Goal: Complete application form

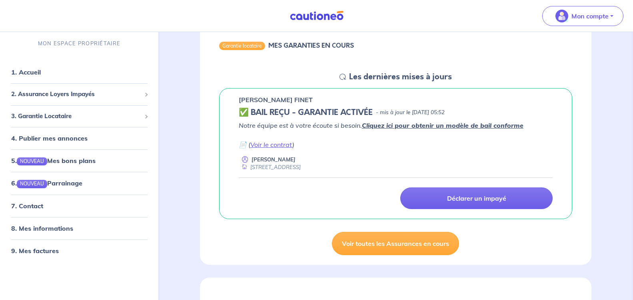
scroll to position [88, 0]
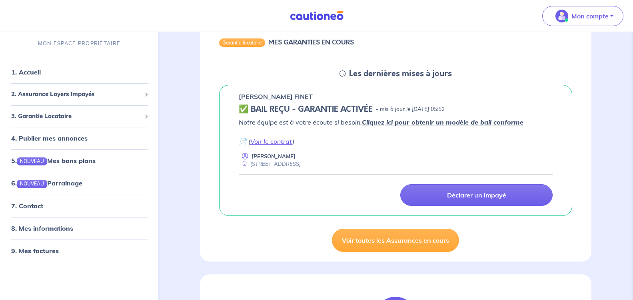
click at [478, 122] on link "Cliquez ici pour obtenir un modèle de bail conforme" at bounding box center [443, 122] width 162 height 8
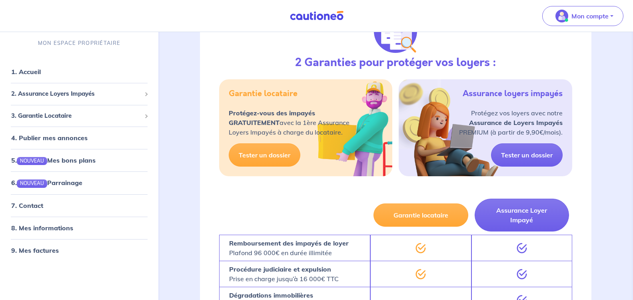
scroll to position [379, 0]
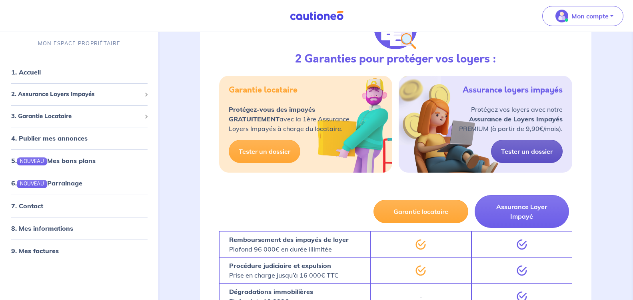
click at [525, 151] on link "Tester un dossier" at bounding box center [527, 151] width 72 height 23
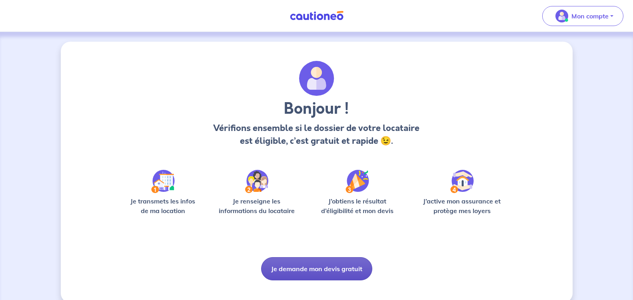
click at [331, 272] on button "Je demande mon devis gratuit" at bounding box center [316, 268] width 111 height 23
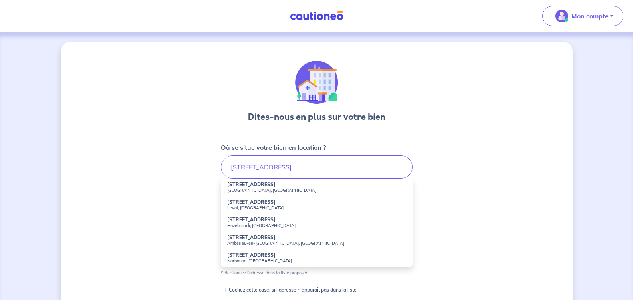
click at [265, 242] on small "Ambérieu-en-[GEOGRAPHIC_DATA], [GEOGRAPHIC_DATA]" at bounding box center [316, 243] width 179 height 6
type input "[STREET_ADDRESS]"
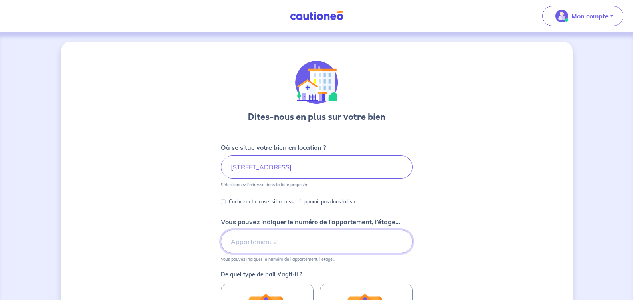
click at [272, 244] on input "Vous pouvez indiquer le numéro de l’appartement, l’étage..." at bounding box center [317, 241] width 192 height 23
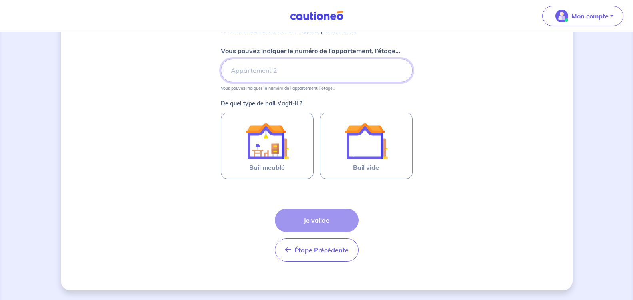
click at [274, 70] on input "Vous pouvez indiquer le numéro de l’appartement, l’étage..." at bounding box center [317, 70] width 192 height 23
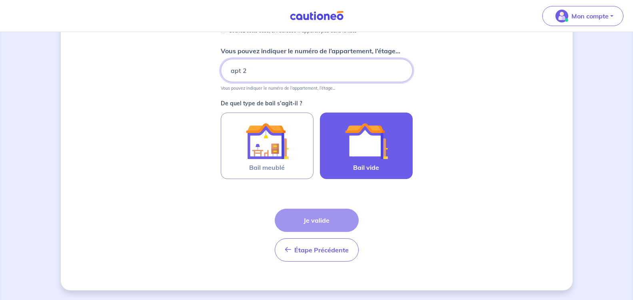
type input "apt 2"
click at [364, 148] on img at bounding box center [366, 140] width 43 height 43
click at [0, 0] on input "Bail vide" at bounding box center [0, 0] width 0 height 0
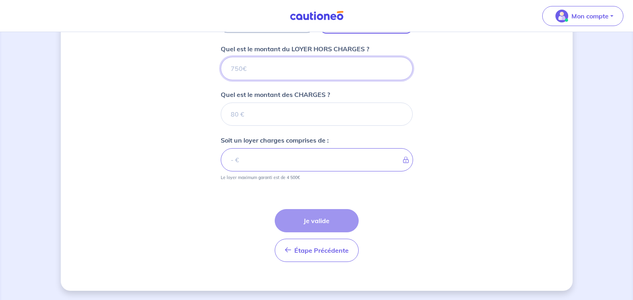
scroll to position [317, 0]
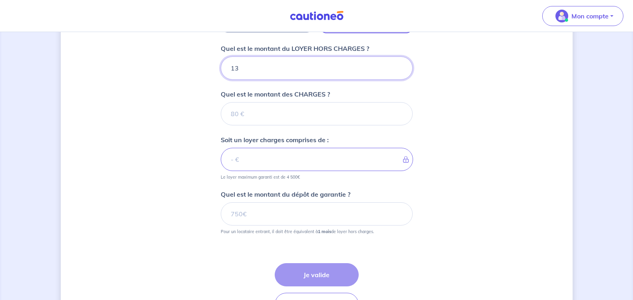
type input "139"
type input "1390"
click at [324, 115] on input "Quel est le montant des CHARGES ?" at bounding box center [317, 113] width 192 height 23
type input "0"
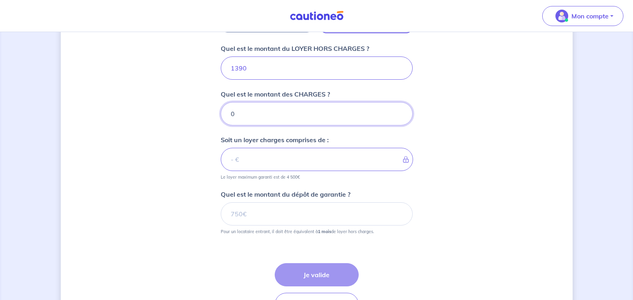
type input "1390"
type input "0"
click at [323, 214] on input "Quel est le montant du dépôt de garantie ?" at bounding box center [317, 213] width 192 height 23
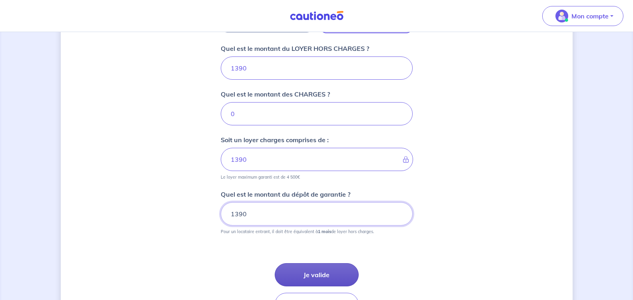
type input "1390"
click at [326, 269] on button "Je valide" at bounding box center [317, 274] width 84 height 23
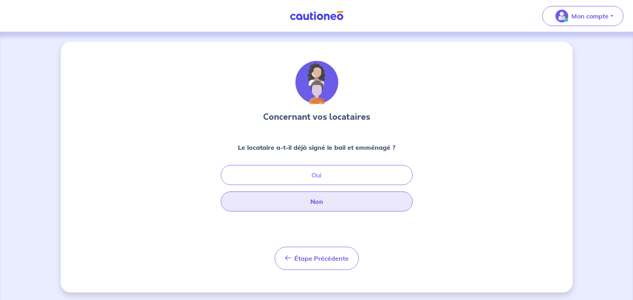
click at [327, 200] on button "Non" at bounding box center [317, 201] width 192 height 20
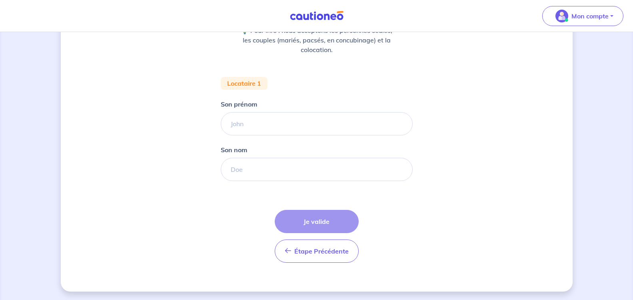
scroll to position [118, 0]
click at [306, 132] on input "Son prénom" at bounding box center [317, 122] width 192 height 23
type input "[PERSON_NAME]"
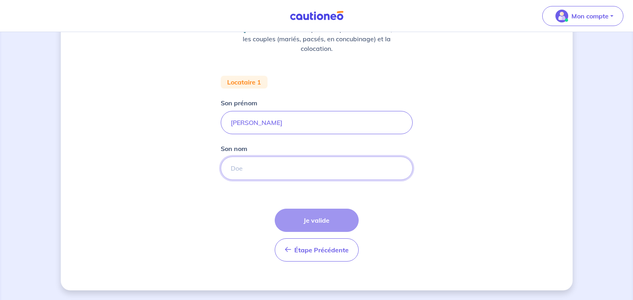
click at [289, 165] on input "Son nom" at bounding box center [317, 167] width 192 height 23
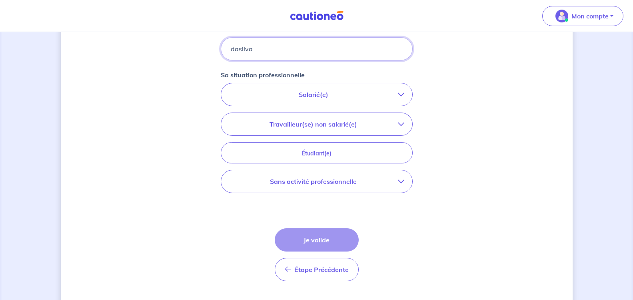
scroll to position [239, 0]
type input "dasilva"
click at [316, 97] on p "Salarié(e)" at bounding box center [313, 93] width 169 height 10
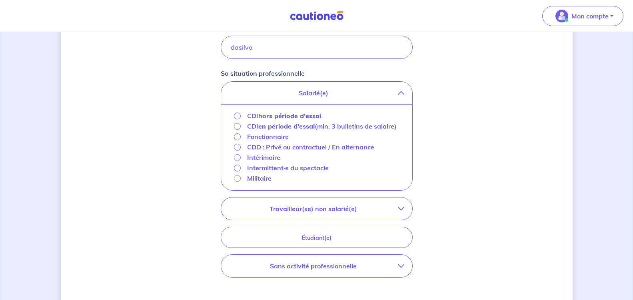
click at [236, 183] on div "Militaire" at bounding box center [253, 178] width 38 height 10
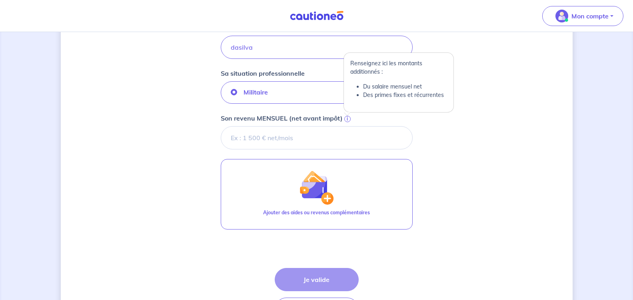
click at [347, 116] on span "i" at bounding box center [347, 119] width 6 height 6
click at [347, 126] on input "Son revenu MENSUEL (net avant impôt) i" at bounding box center [317, 137] width 192 height 23
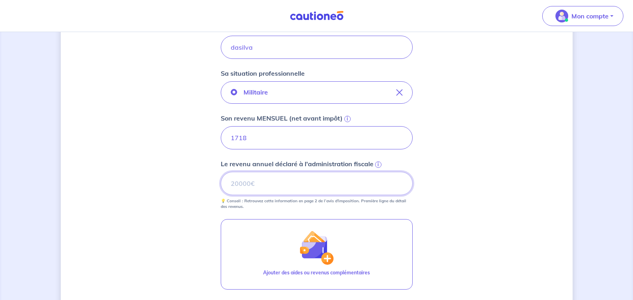
click at [361, 185] on input "Le revenu annuel déclaré à l'administration fiscale i" at bounding box center [317, 183] width 192 height 23
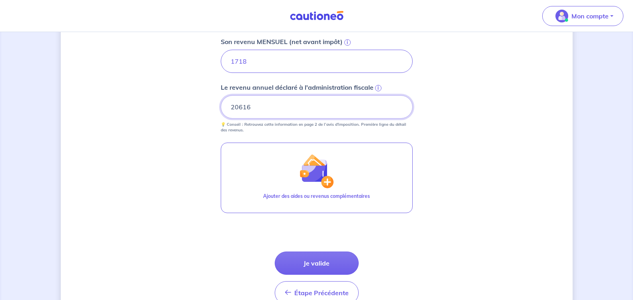
scroll to position [358, 0]
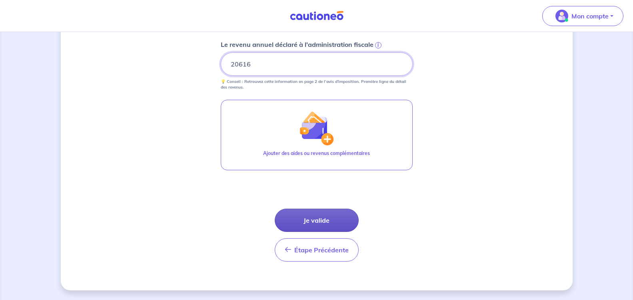
type input "20616"
click at [318, 218] on button "Je valide" at bounding box center [317, 219] width 84 height 23
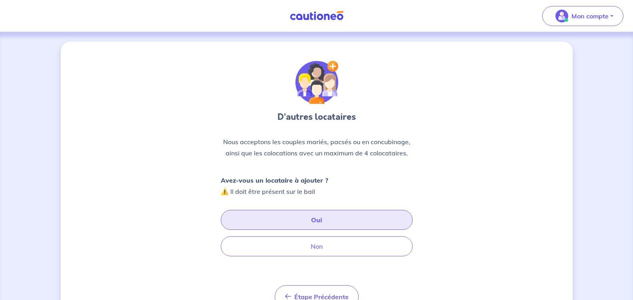
click at [317, 222] on button "Oui" at bounding box center [317, 220] width 192 height 20
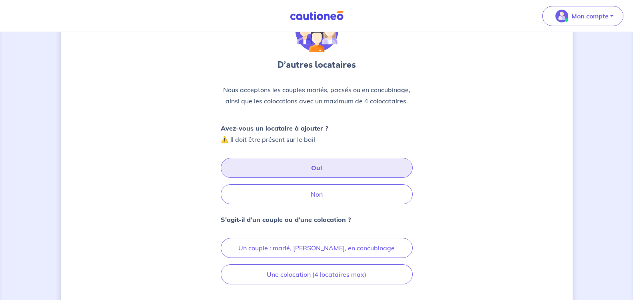
scroll to position [120, 0]
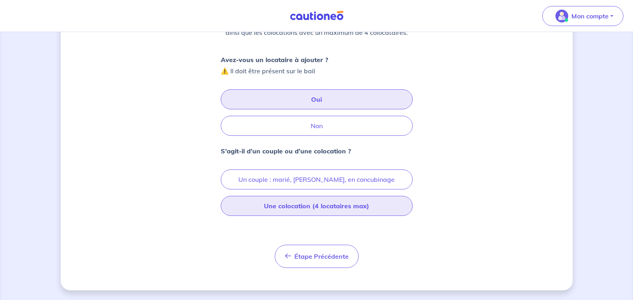
click at [385, 215] on button "Une colocation (4 locataires max)" at bounding box center [317, 206] width 192 height 20
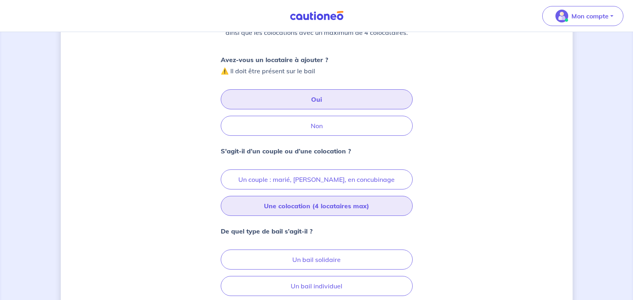
scroll to position [200, 0]
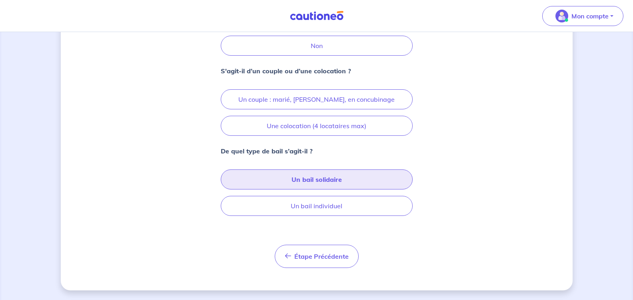
click at [355, 184] on button "Un bail solidaire" at bounding box center [317, 179] width 192 height 20
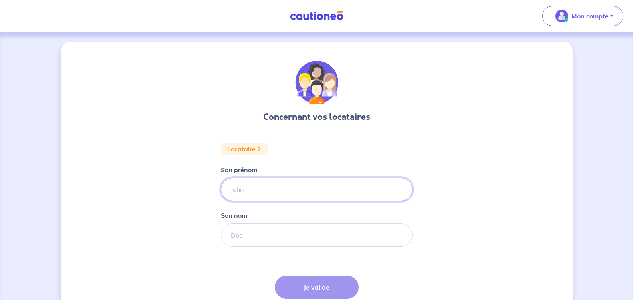
click at [355, 184] on input "Son prénom" at bounding box center [317, 189] width 192 height 23
type input "kylian"
click at [301, 237] on input "Son nom" at bounding box center [317, 234] width 192 height 23
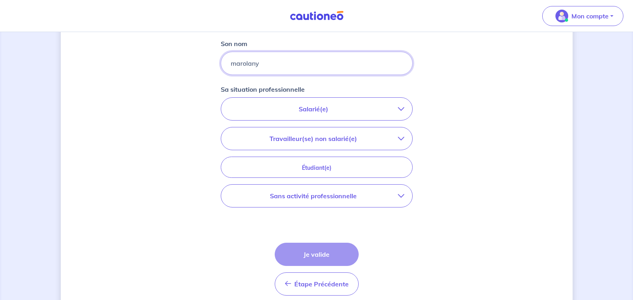
scroll to position [174, 0]
type input "marolany"
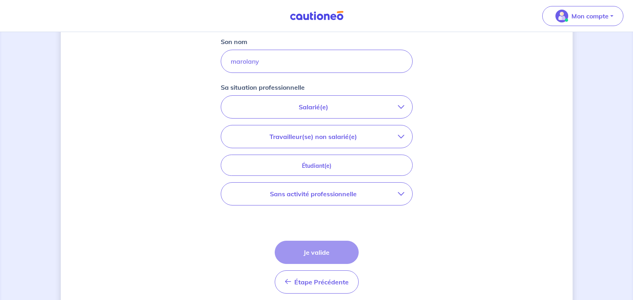
click at [369, 106] on p "Salarié(e)" at bounding box center [313, 107] width 169 height 10
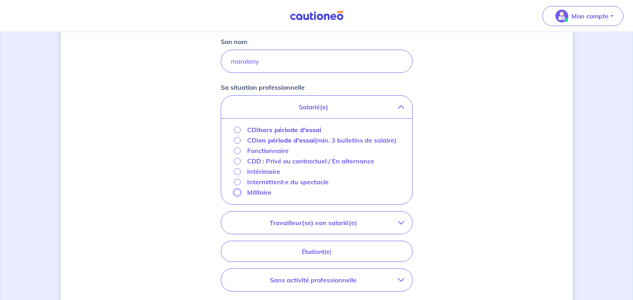
click at [236, 196] on input "Militaire" at bounding box center [237, 192] width 7 height 7
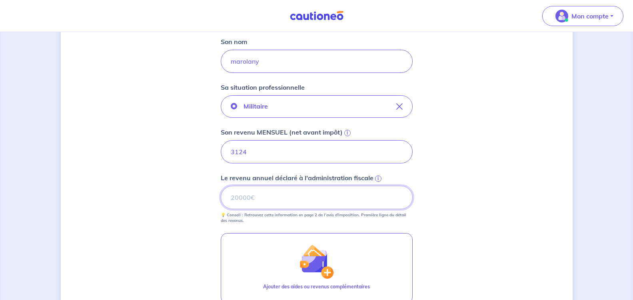
click at [292, 199] on input "Le revenu annuel déclaré à l'administration fiscale i" at bounding box center [317, 197] width 192 height 23
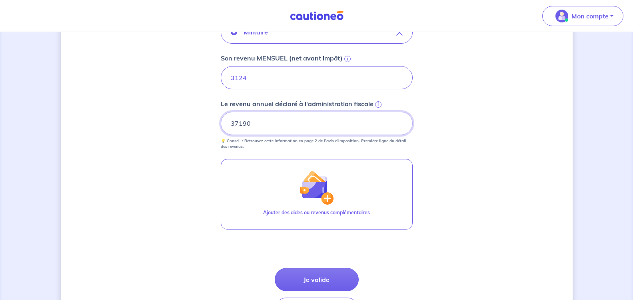
scroll to position [307, 0]
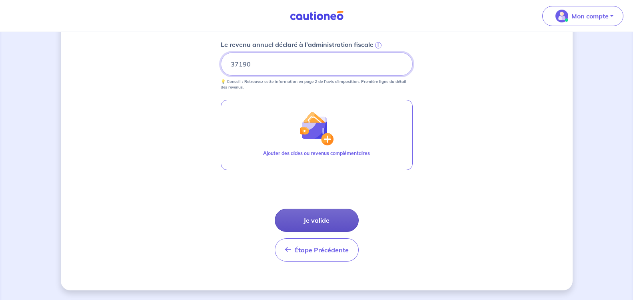
type input "37190"
click at [326, 217] on button "Je valide" at bounding box center [317, 219] width 84 height 23
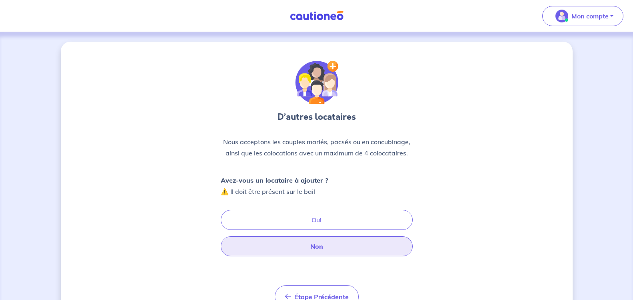
click at [337, 242] on button "Non" at bounding box center [317, 246] width 192 height 20
